Goal: Information Seeking & Learning: Learn about a topic

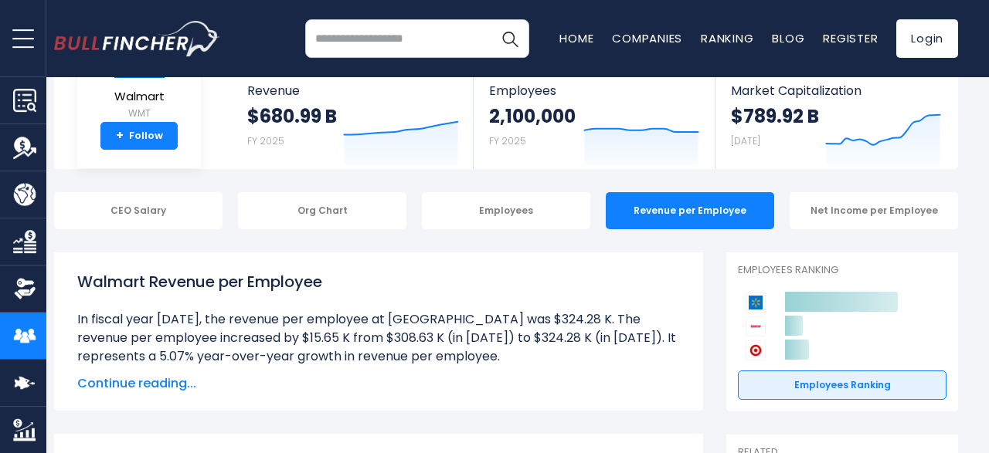
scroll to position [107, 0]
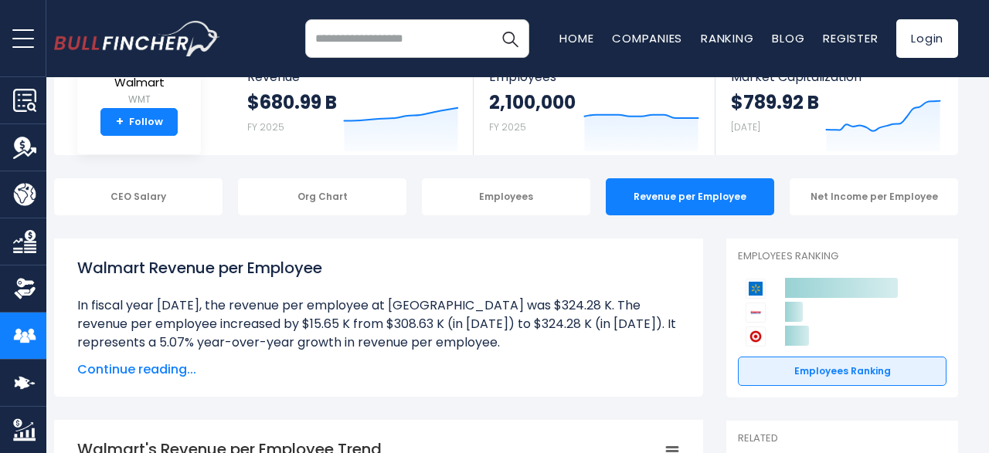
click at [143, 364] on span "Continue reading..." at bounding box center [378, 370] width 602 height 19
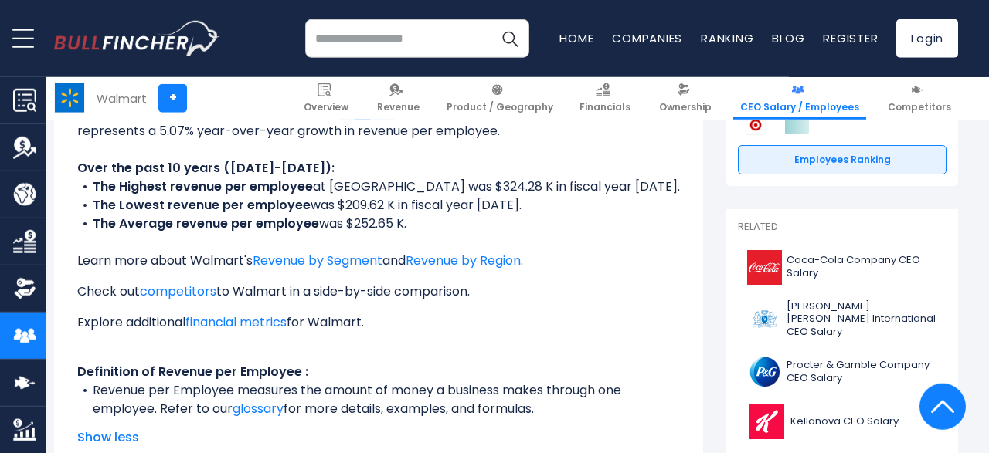
scroll to position [316, 0]
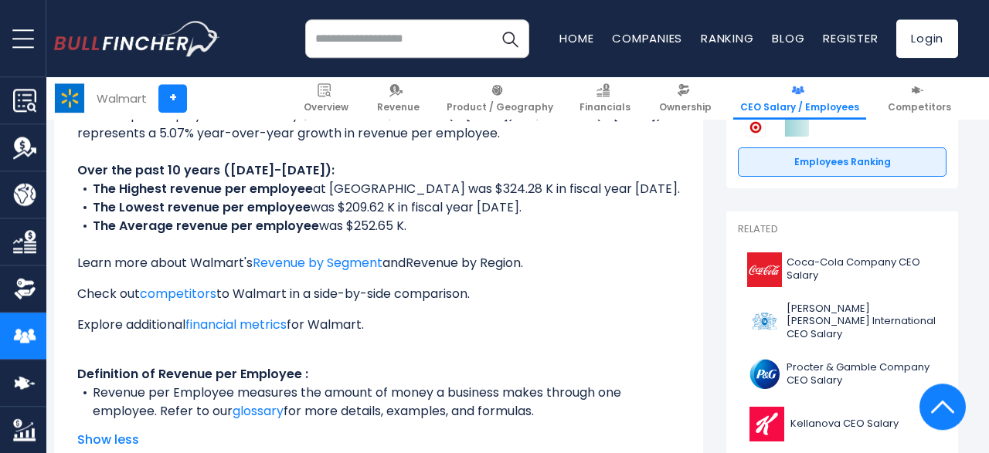
click at [432, 266] on link "Revenue by Region" at bounding box center [463, 263] width 115 height 18
click at [477, 372] on ul "In fiscal year 2025, the revenue per employee at Walmart was $324.28 K. The rev…" at bounding box center [378, 254] width 602 height 334
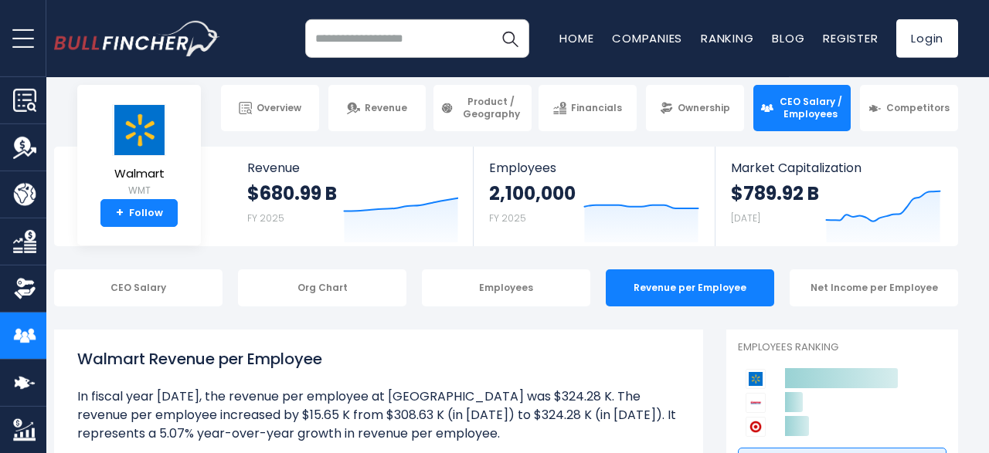
scroll to position [0, 0]
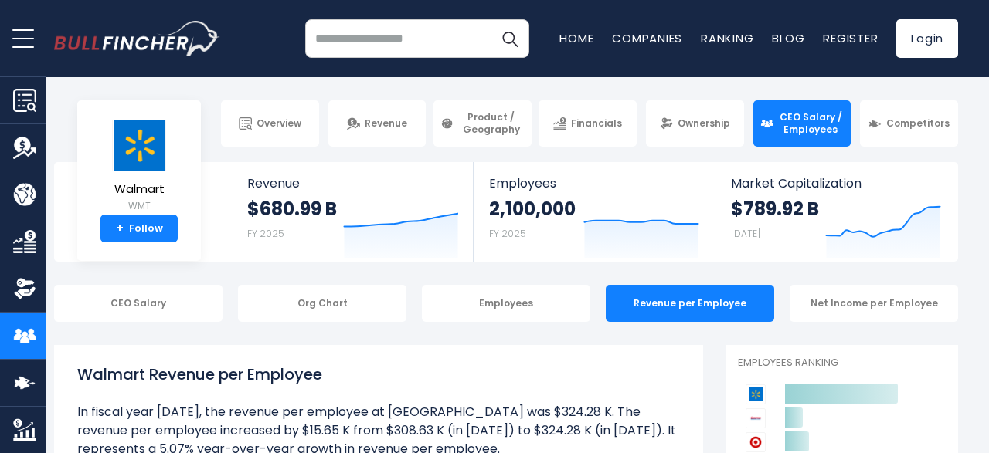
click at [30, 37] on button "open menu" at bounding box center [23, 38] width 46 height 76
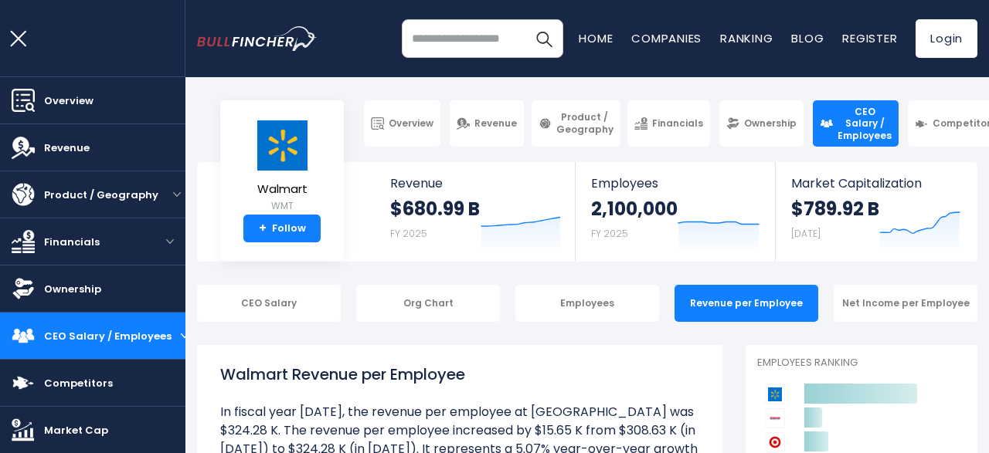
click at [30, 37] on button "open menu" at bounding box center [23, 38] width 46 height 76
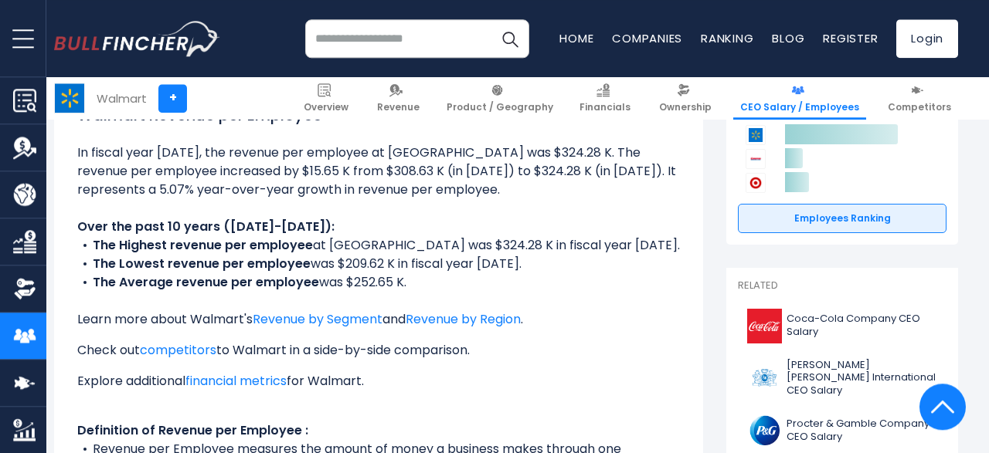
scroll to position [263, 0]
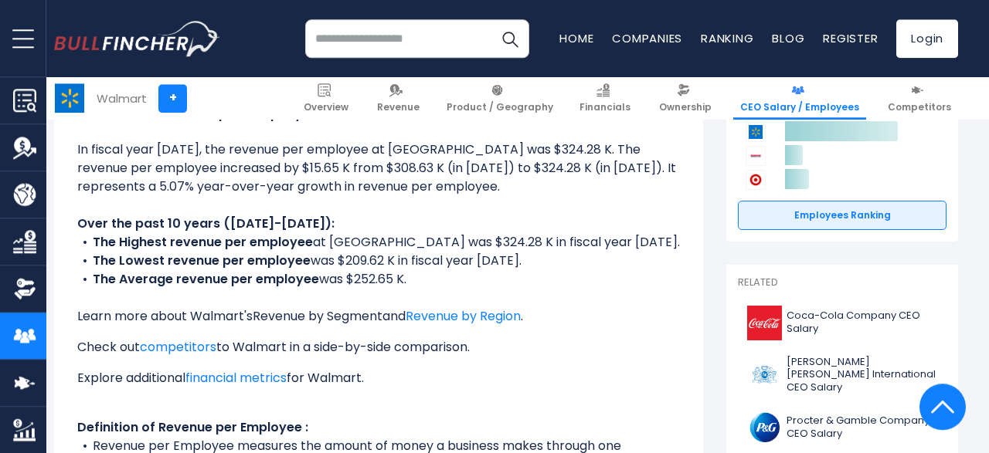
click at [333, 324] on link "Revenue by Segment" at bounding box center [318, 316] width 130 height 18
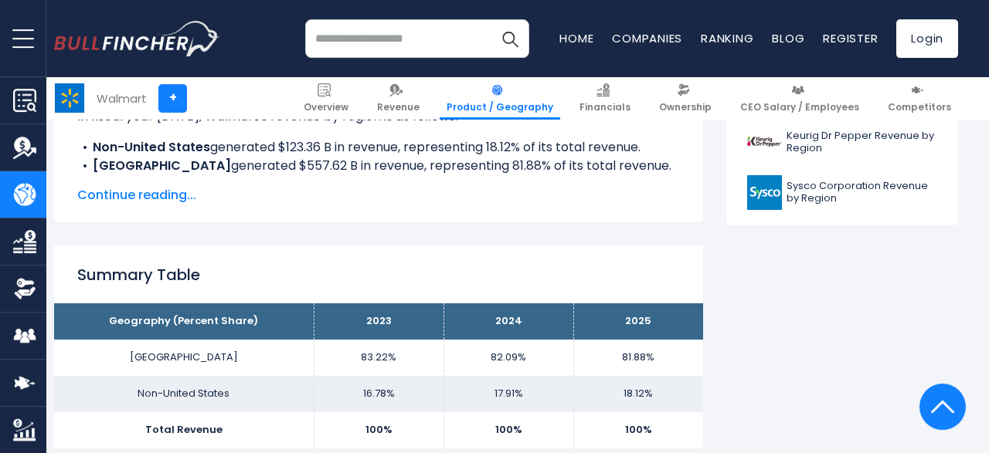
scroll to position [814, 0]
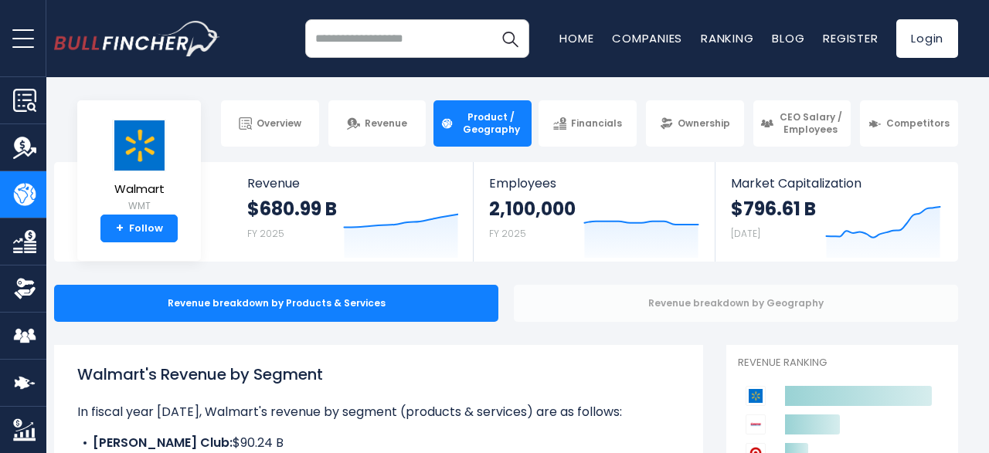
click at [749, 312] on div "Revenue breakdown by Geography" at bounding box center [736, 303] width 444 height 37
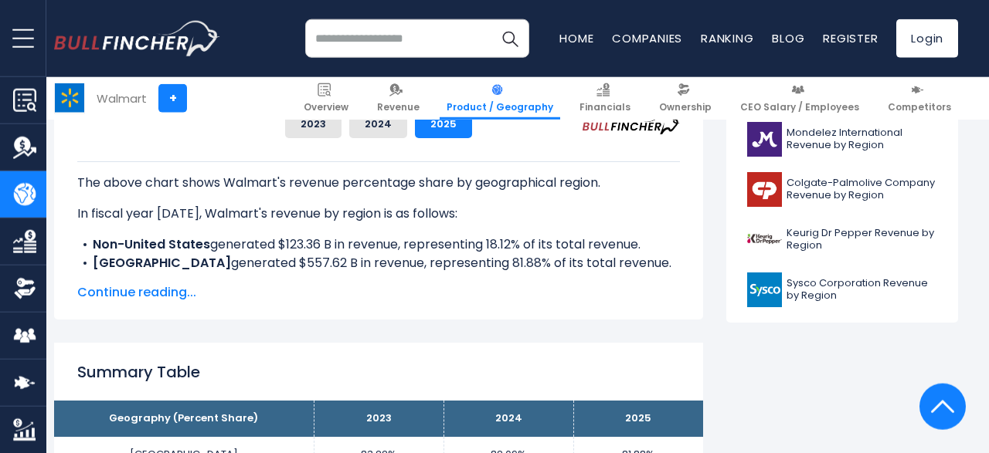
scroll to position [765, 0]
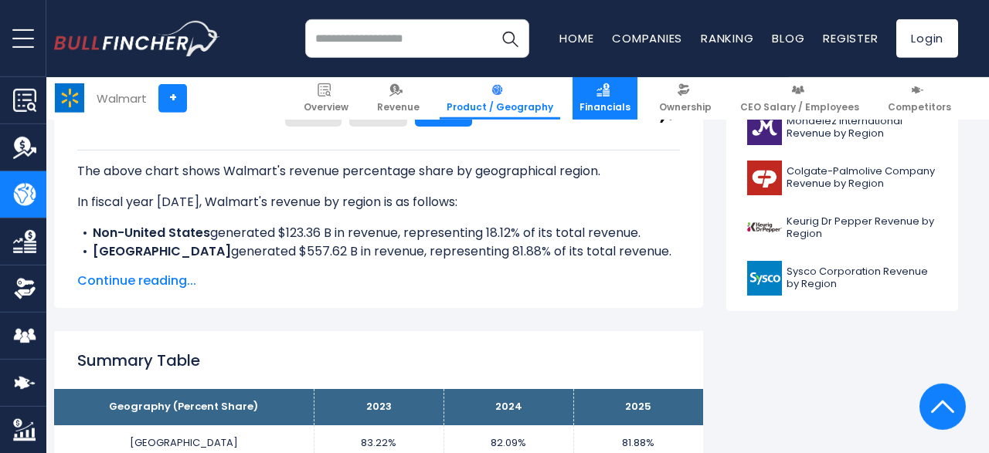
click at [637, 90] on link "Financials" at bounding box center [604, 98] width 65 height 42
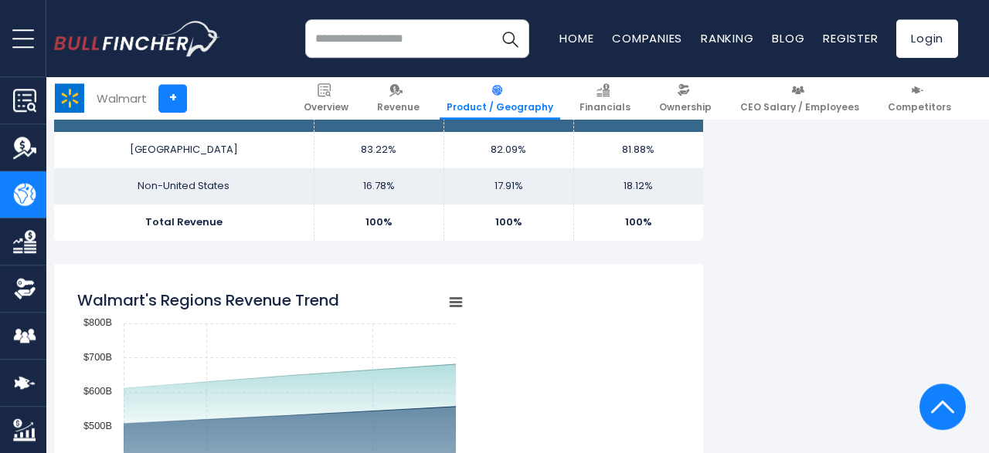
scroll to position [1060, 0]
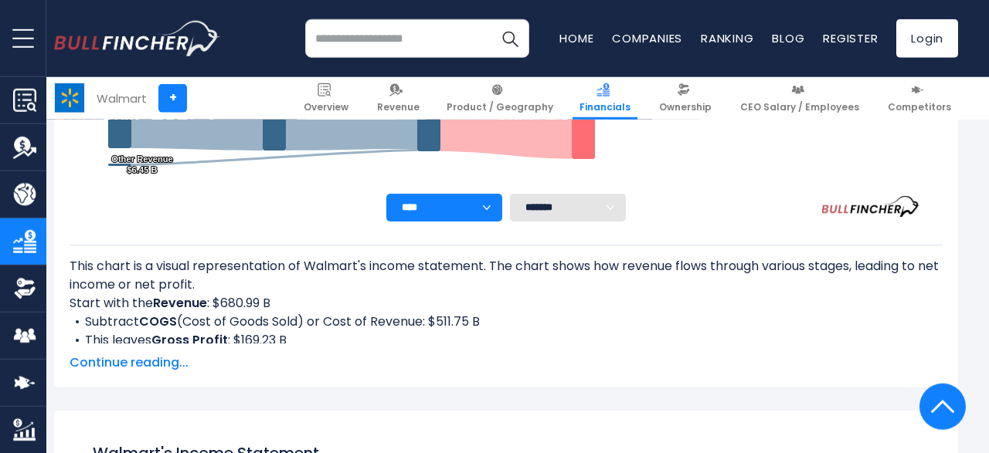
scroll to position [561, 0]
